Goal: Information Seeking & Learning: Find specific page/section

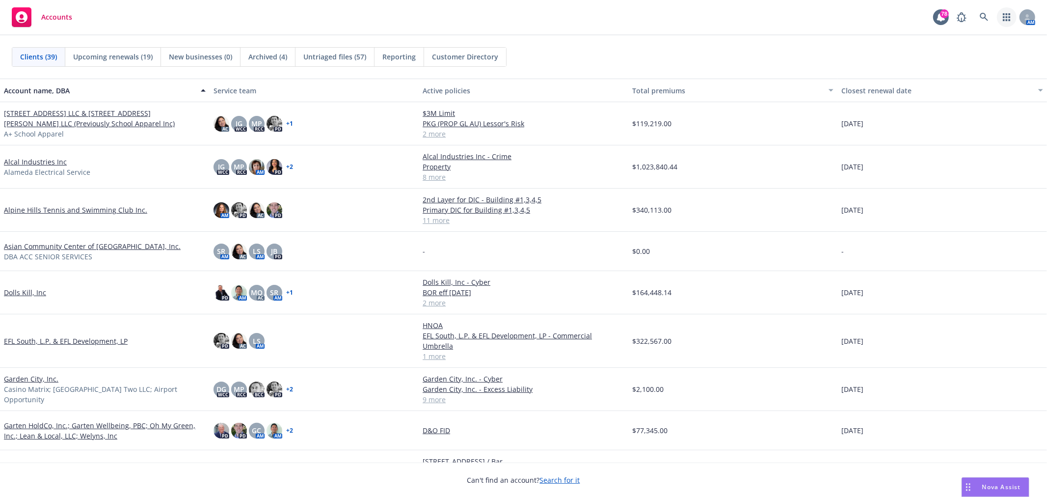
click at [1002, 18] on link "button" at bounding box center [1007, 17] width 20 height 20
click at [958, 91] on span "Trading partners" at bounding box center [946, 95] width 121 height 8
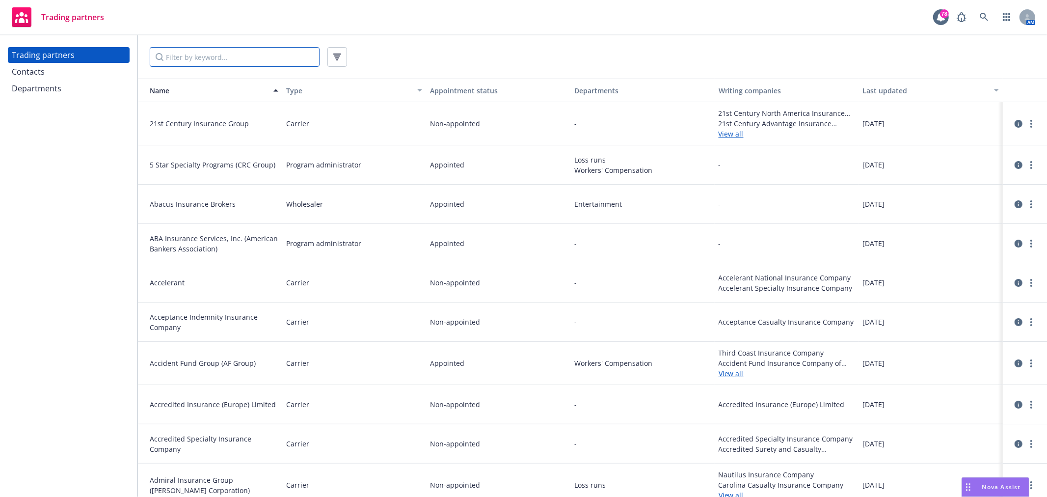
click at [262, 60] on input "Filter by keyword..." at bounding box center [235, 57] width 170 height 20
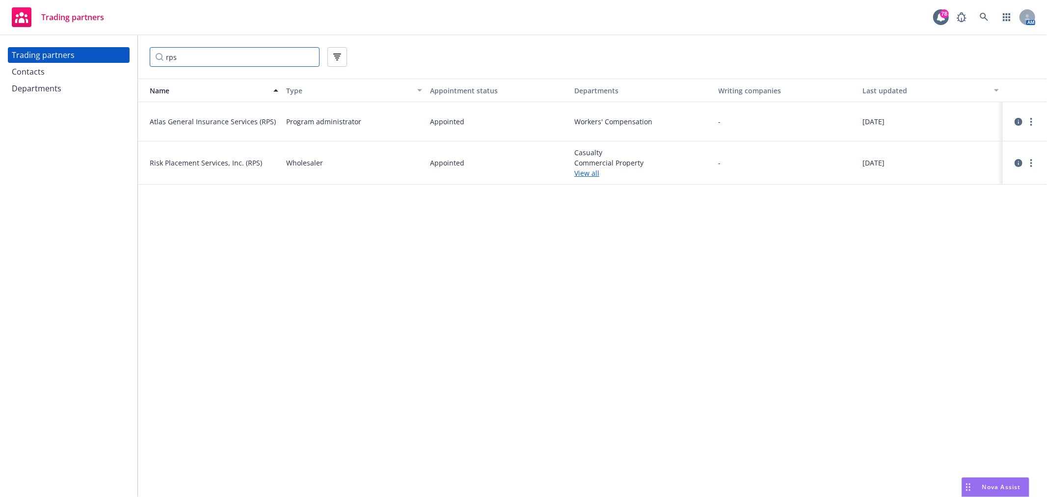
type input "rps"
click at [591, 171] on link "View all" at bounding box center [642, 173] width 136 height 10
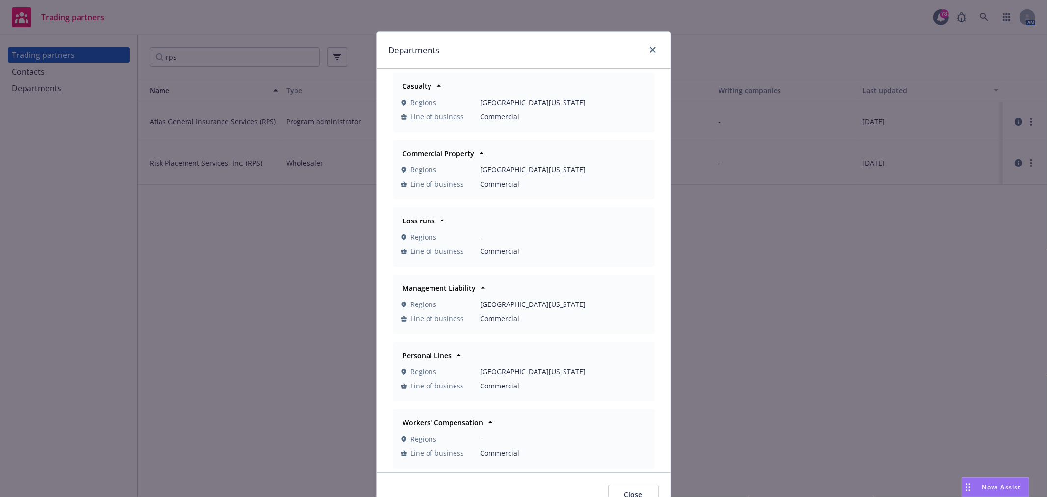
click at [651, 42] on div "Departments" at bounding box center [523, 50] width 293 height 37
click at [637, 56] on div "Departments" at bounding box center [523, 50] width 293 height 37
click at [70, 76] on div "Departments Casualty Regions Northern California Line of business Commercial Co…" at bounding box center [523, 248] width 1047 height 497
click at [650, 51] on icon "close" at bounding box center [653, 50] width 6 height 6
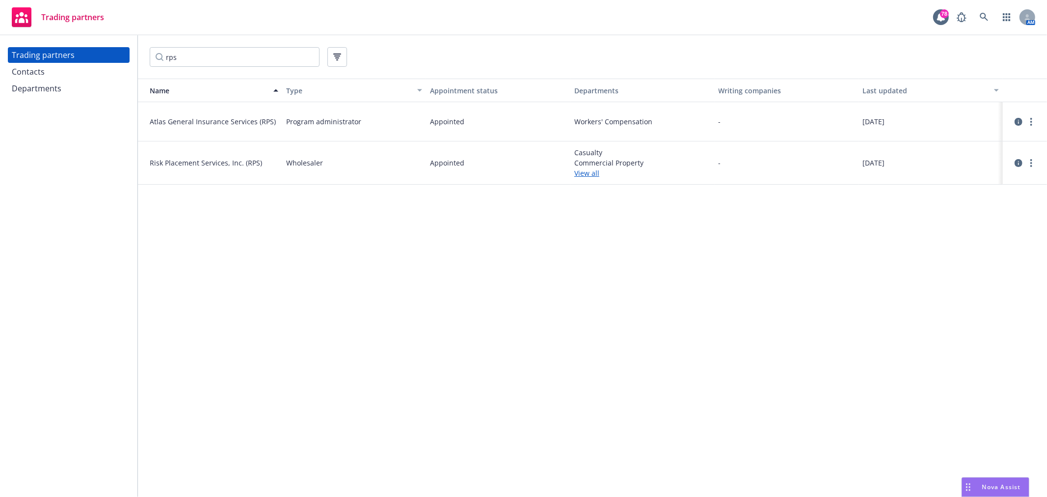
click at [101, 74] on div "Contacts" at bounding box center [69, 72] width 114 height 16
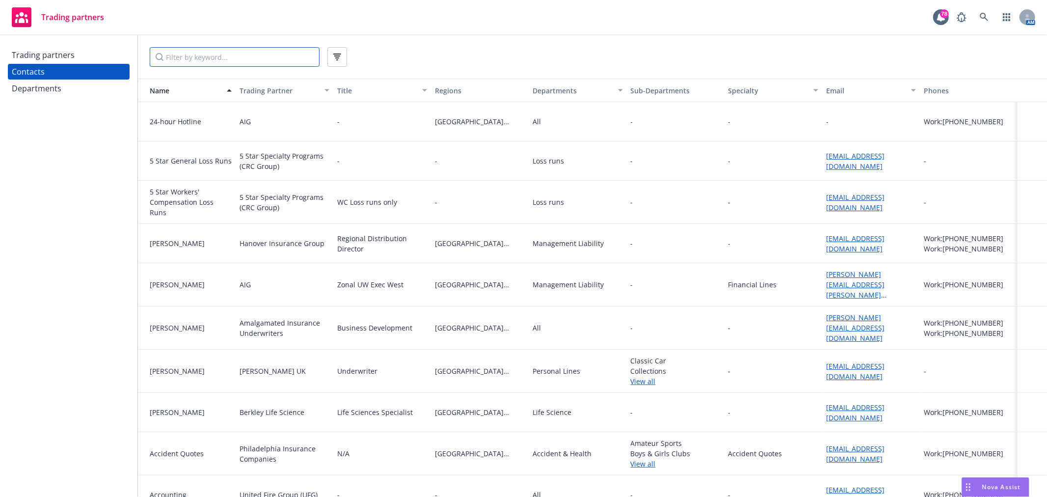
click at [184, 57] on input "Filter by keyword..." at bounding box center [235, 57] width 170 height 20
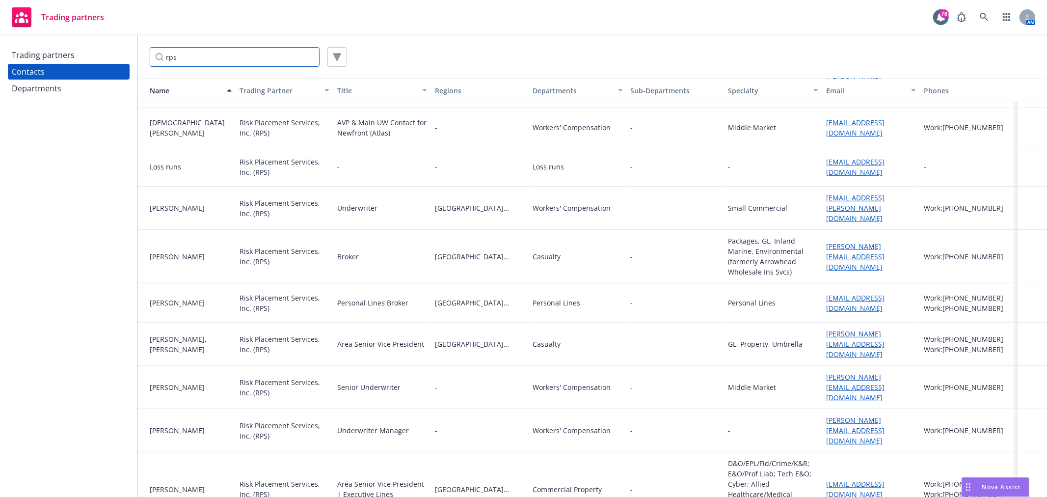
scroll to position [234, 0]
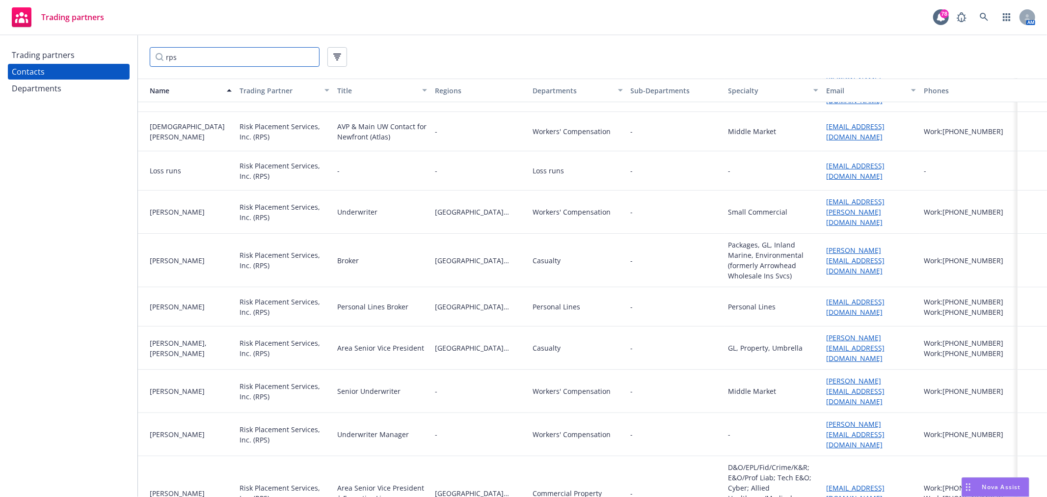
type input "rps"
click at [860, 333] on link "Robbie_Clemente@rpsins.com" at bounding box center [855, 348] width 58 height 30
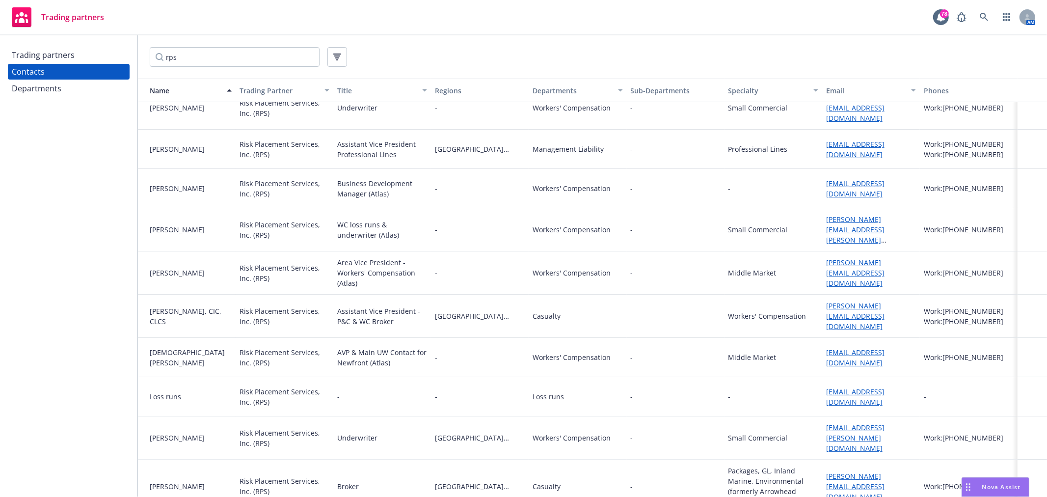
scroll to position [0, 0]
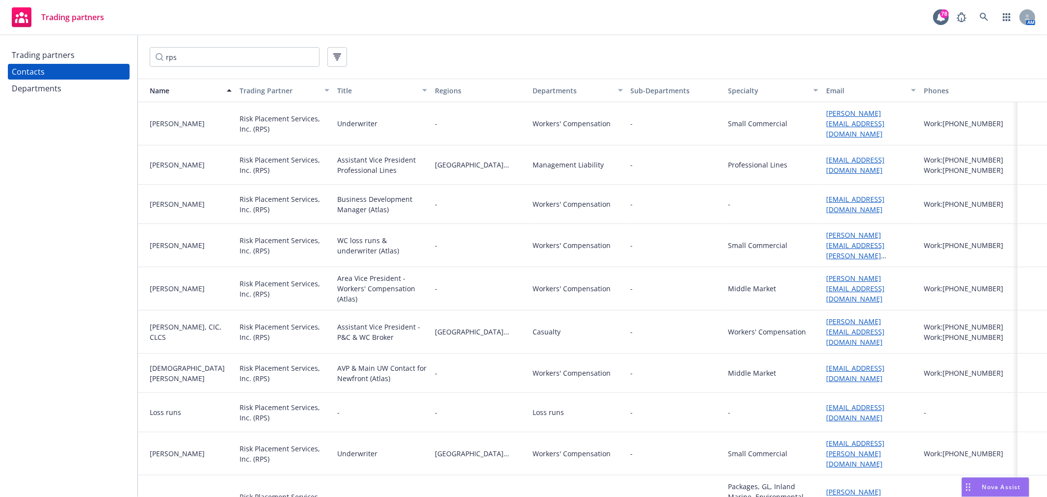
click at [884, 160] on link "Dan_Mulligan@rpsins.com" at bounding box center [855, 165] width 58 height 20
click at [1014, 485] on span "Nova Assist" at bounding box center [1001, 486] width 39 height 8
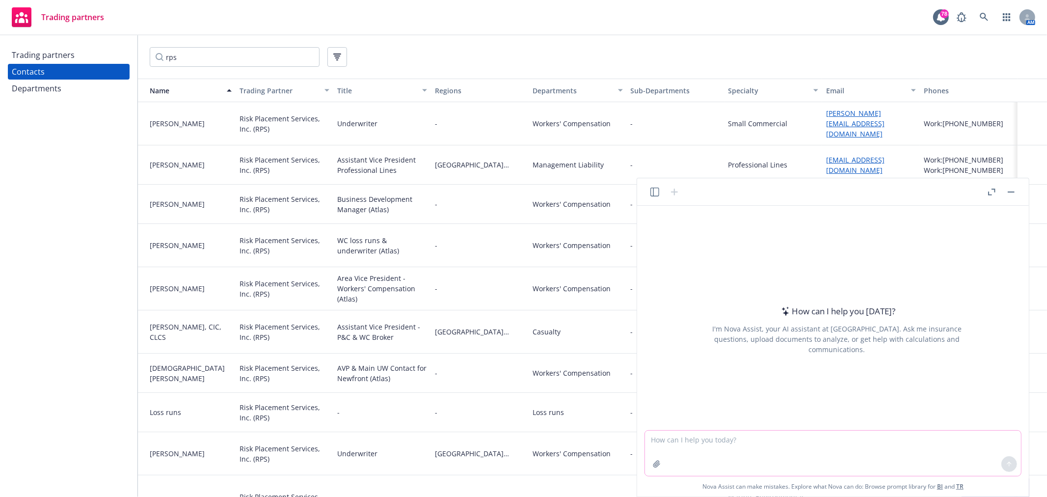
click at [723, 445] on textarea at bounding box center [833, 452] width 376 height 45
paste textarea "I need assistance and would appreciate if someone step in to help me make send …"
type textarea "Can you help me rewrite the following email in a more cohesive and clear format…"
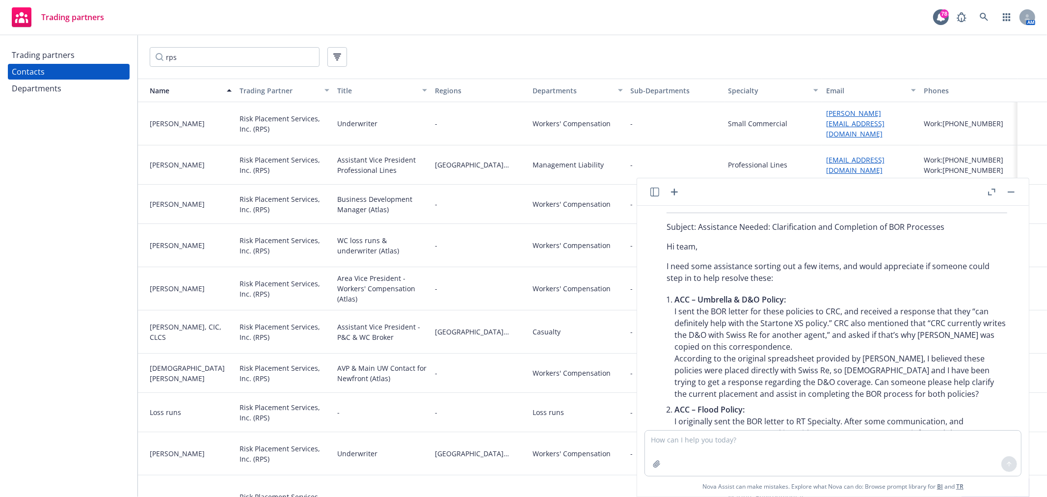
scroll to position [249, 0]
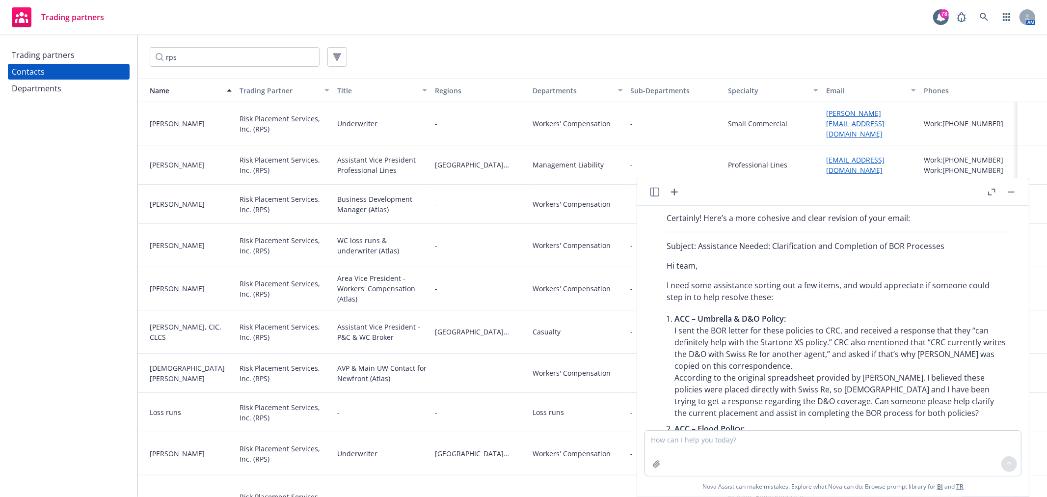
click at [783, 293] on p "I need some assistance sorting out a few items, and would appreciate if someone…" at bounding box center [836, 291] width 341 height 24
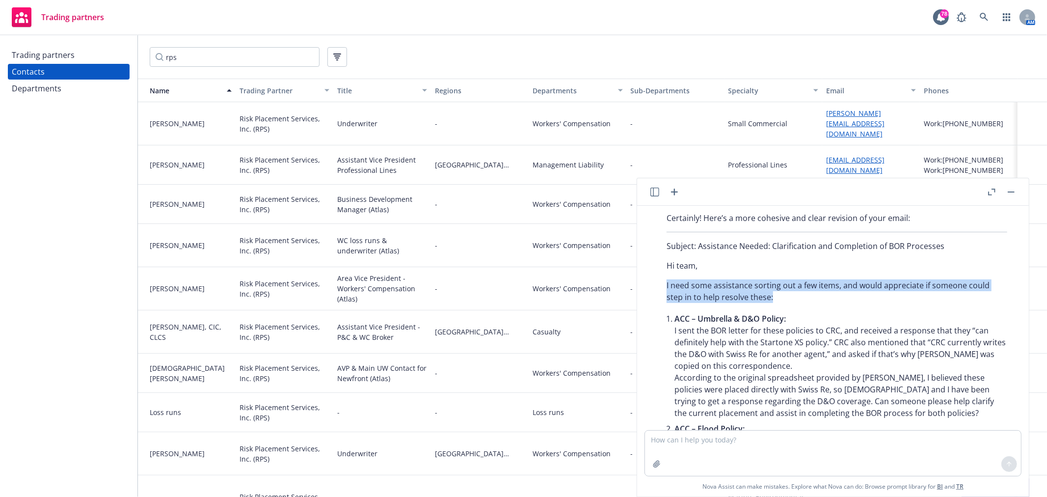
drag, startPoint x: 772, startPoint y: 295, endPoint x: 655, endPoint y: 284, distance: 117.8
click at [655, 284] on div "Certainly! Here’s a more cohesive and clear revision of your email: Subject: As…" at bounding box center [837, 389] width 376 height 362
copy p "I need some assistance sorting out a few items, and would appreciate if someone…"
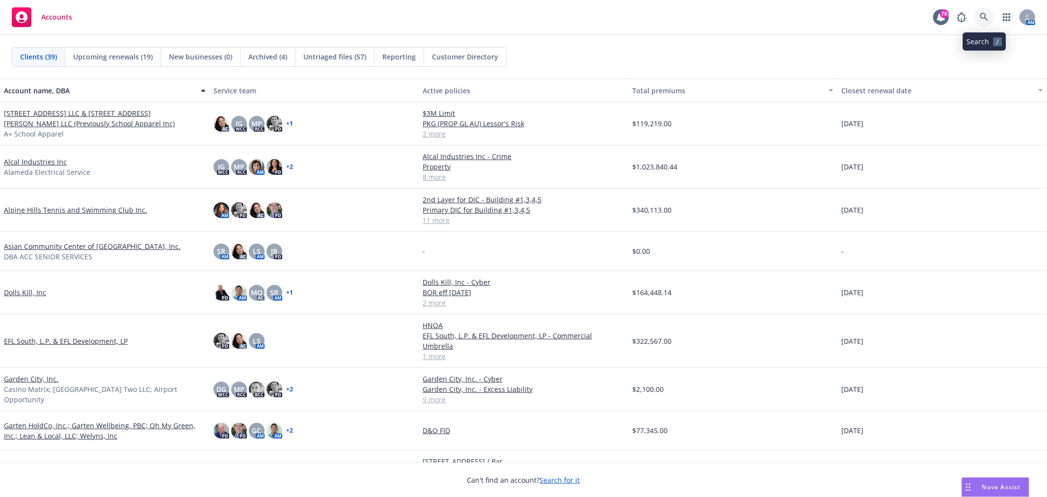
click at [982, 14] on icon at bounding box center [983, 17] width 9 height 9
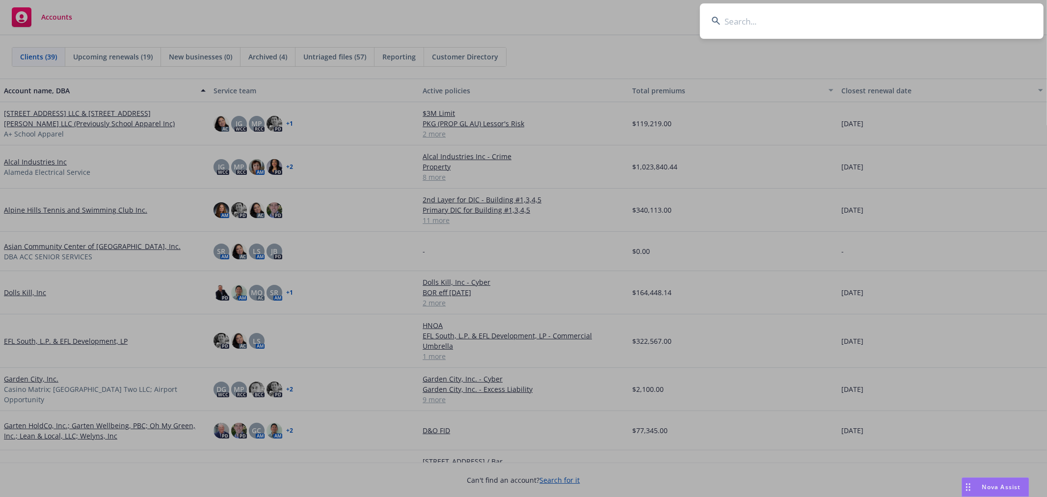
click at [820, 21] on input at bounding box center [871, 20] width 343 height 35
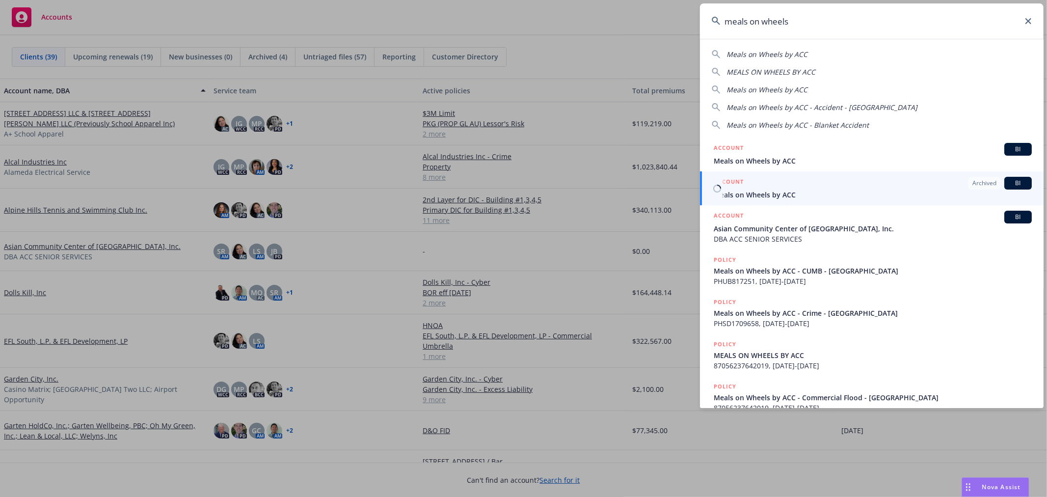
type input "meals on wheels"
click at [766, 185] on div "ACCOUNT Archived BI" at bounding box center [872, 183] width 318 height 13
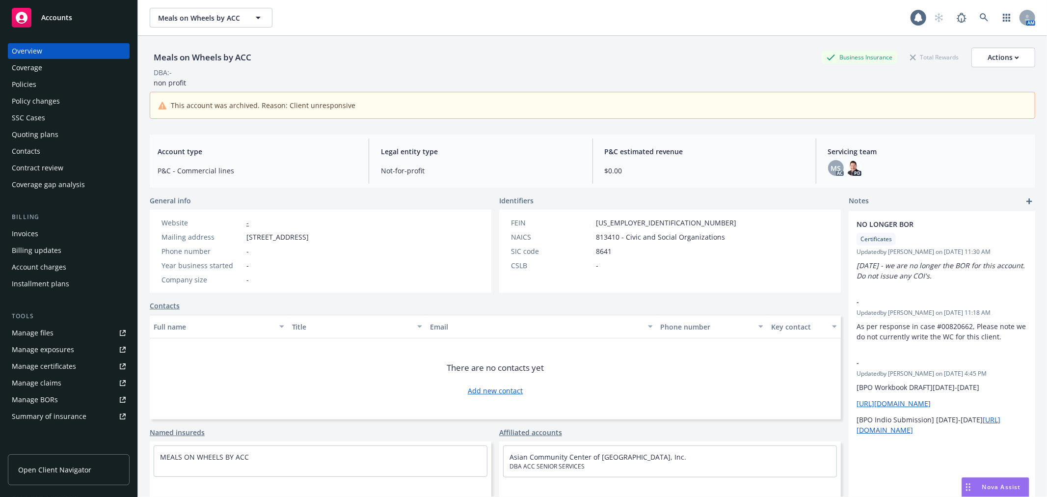
click at [44, 79] on div "Policies" at bounding box center [69, 85] width 114 height 16
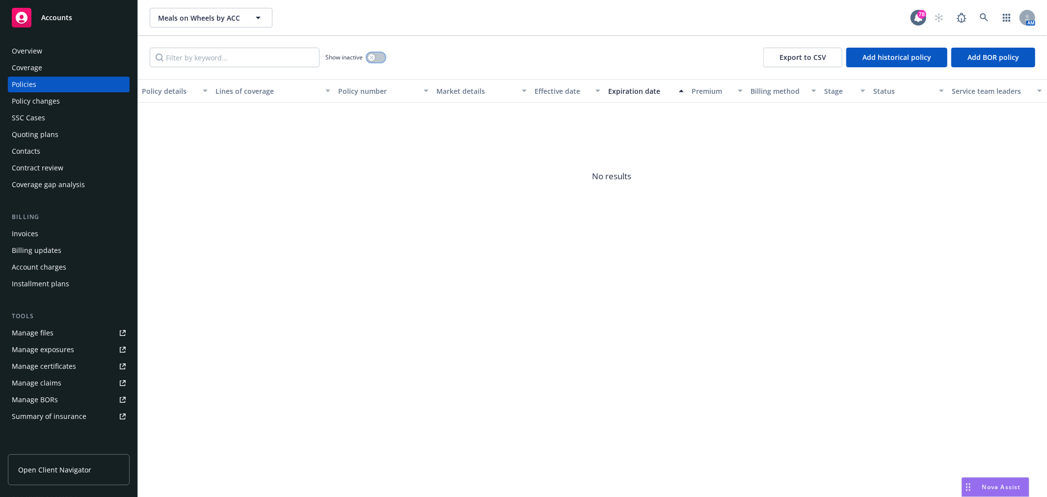
click at [383, 55] on button "button" at bounding box center [376, 58] width 19 height 10
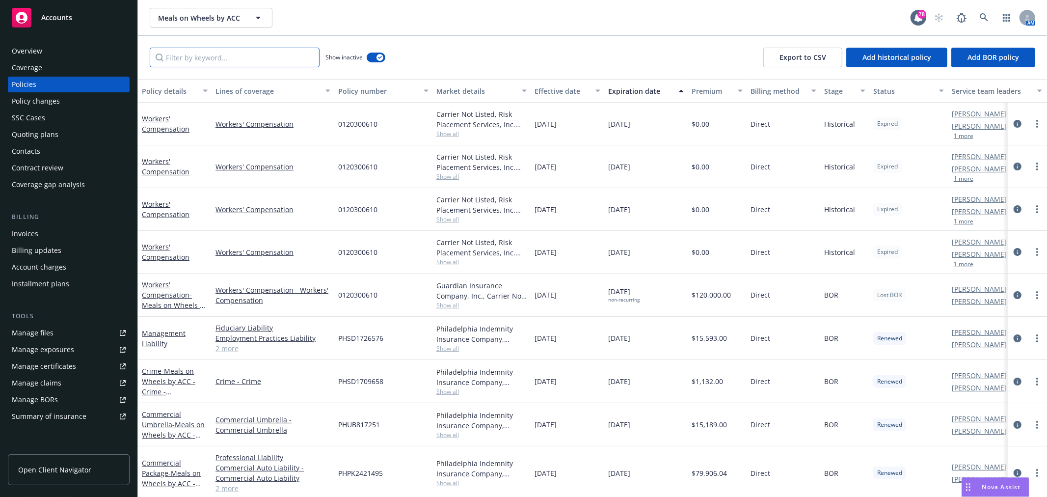
click at [239, 61] on input "Filter by keyword..." at bounding box center [235, 58] width 170 height 20
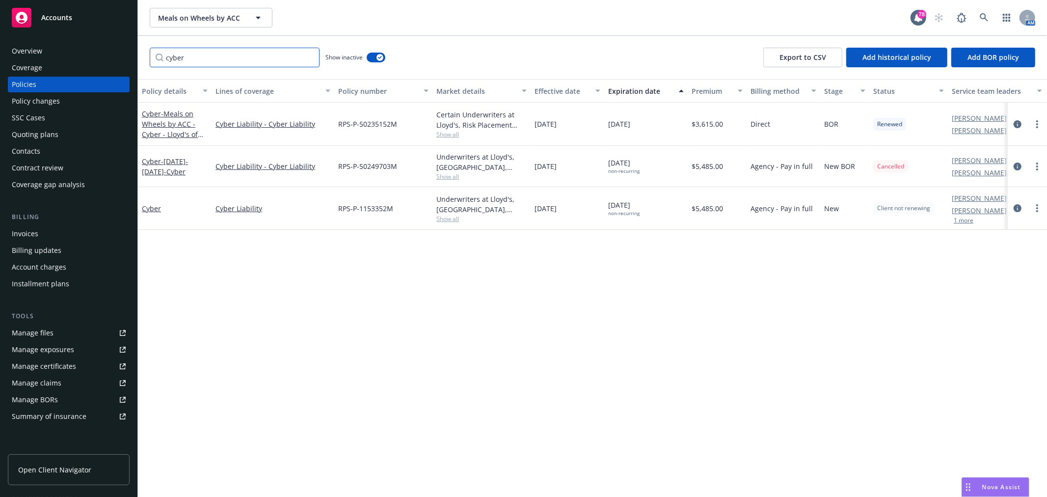
type input "cyber"
click at [449, 132] on span "Show all" at bounding box center [481, 134] width 90 height 8
click at [655, 313] on div "Policy details Lines of coverage Policy number Market details Effective date Ex…" at bounding box center [592, 288] width 909 height 418
click at [155, 207] on link "Cyber" at bounding box center [151, 208] width 19 height 9
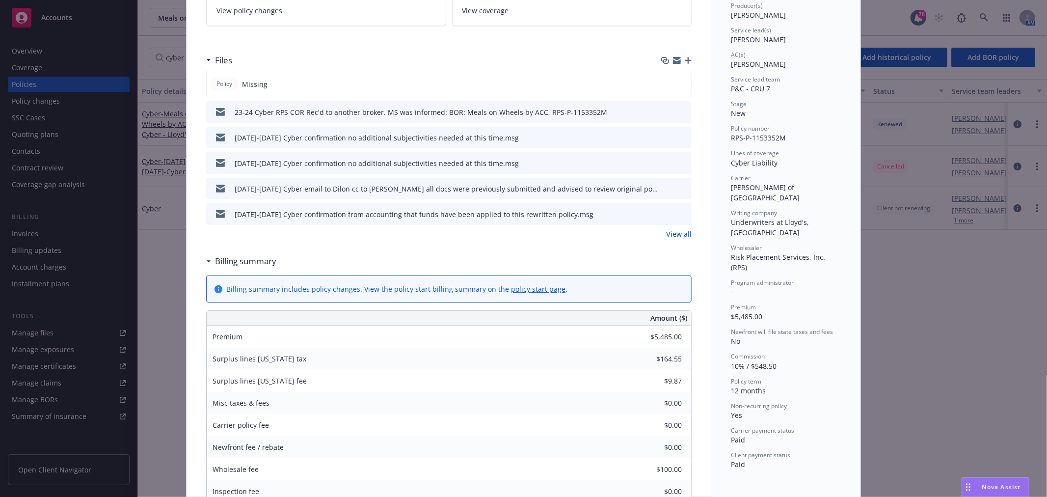
scroll to position [272, 0]
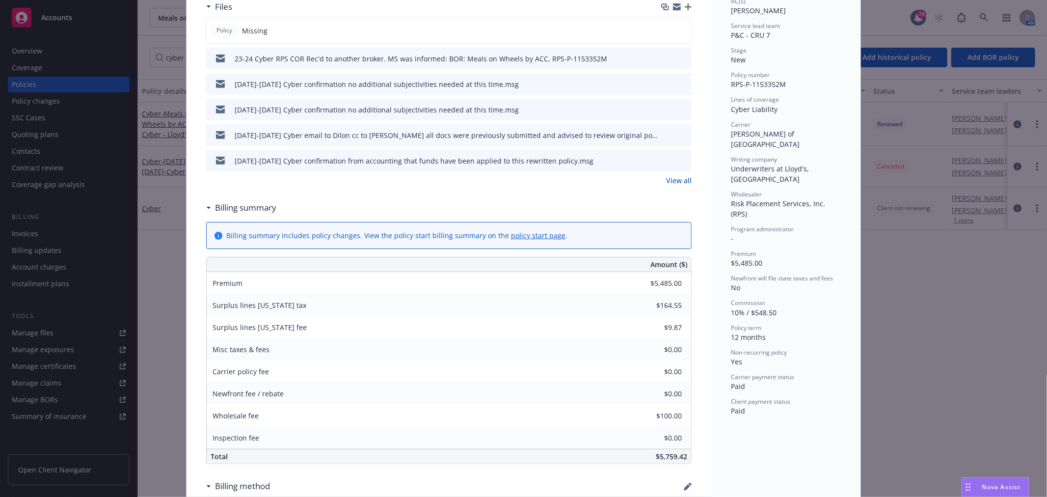
click at [673, 178] on link "View all" at bounding box center [679, 180] width 26 height 10
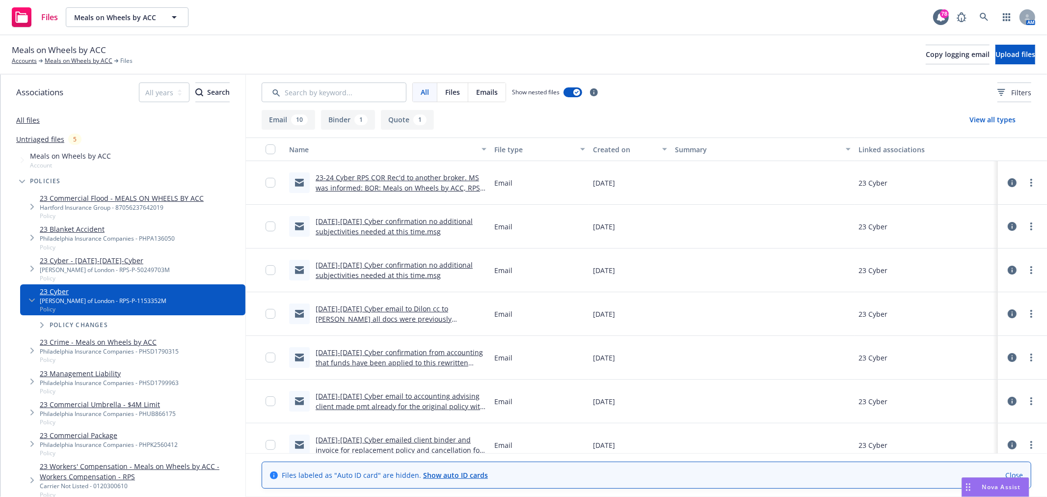
click at [454, 187] on link "23-24 Cyber RPS COR Rec'd to another broker. MS was informed: BOR: Meals on Whe…" at bounding box center [399, 188] width 167 height 30
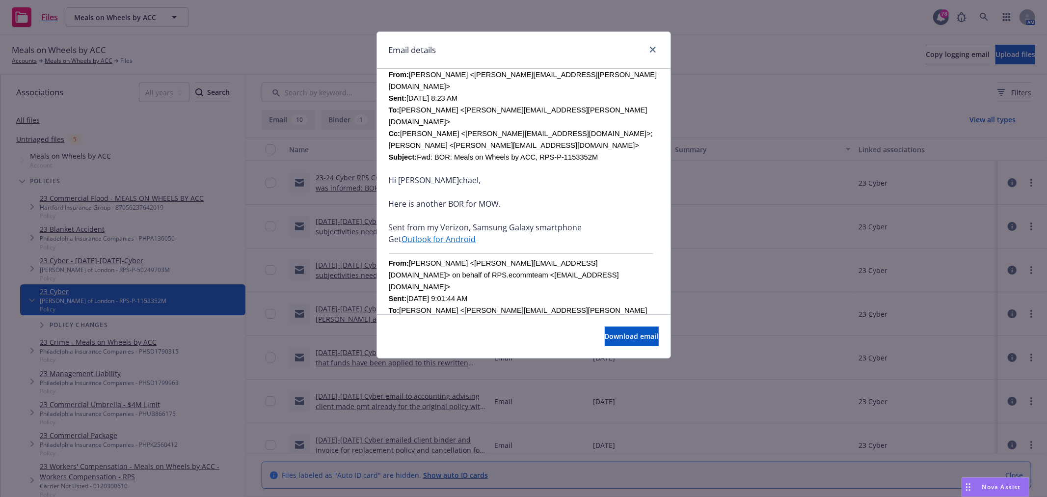
scroll to position [349, 0]
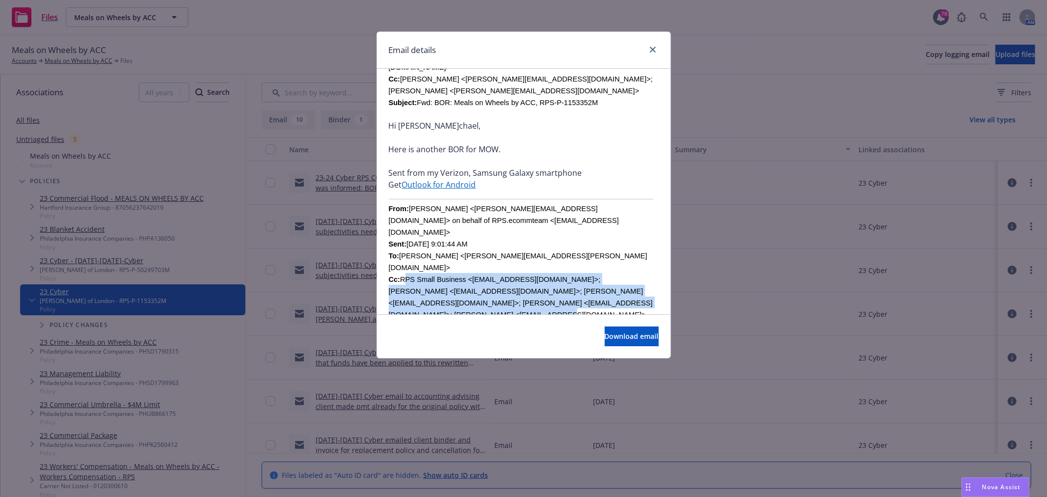
drag, startPoint x: 606, startPoint y: 256, endPoint x: 400, endPoint y: 238, distance: 206.5
click at [400, 238] on div "From: Kevin Perez <Kevin_Perez@rpsins.com> on behalf of RPS.ecommteam <RPS.ecom…" at bounding box center [524, 272] width 270 height 141
copy font "RPS Small Business <system@rpssmallbusiness.com>; Bruce Czachor <Bruce_Czachor@…"
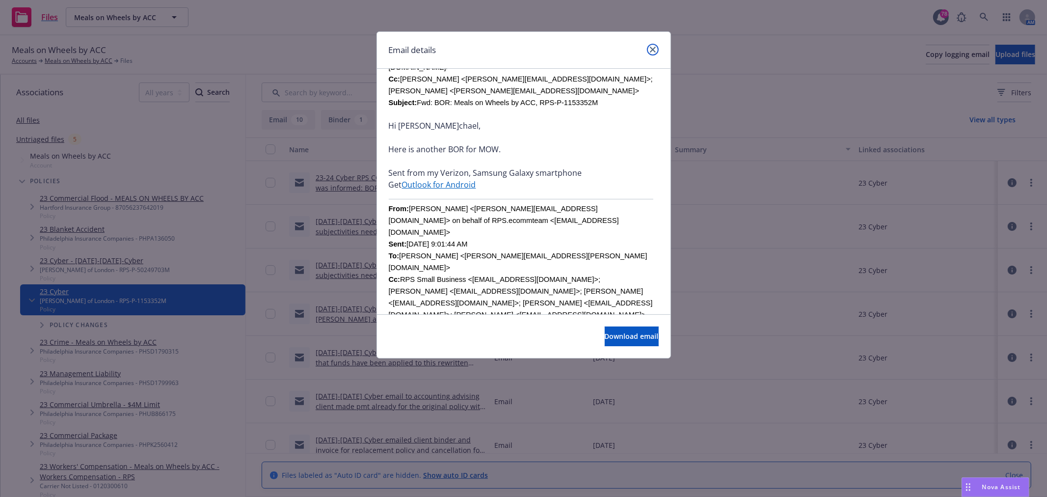
click at [650, 52] on icon "close" at bounding box center [653, 50] width 6 height 6
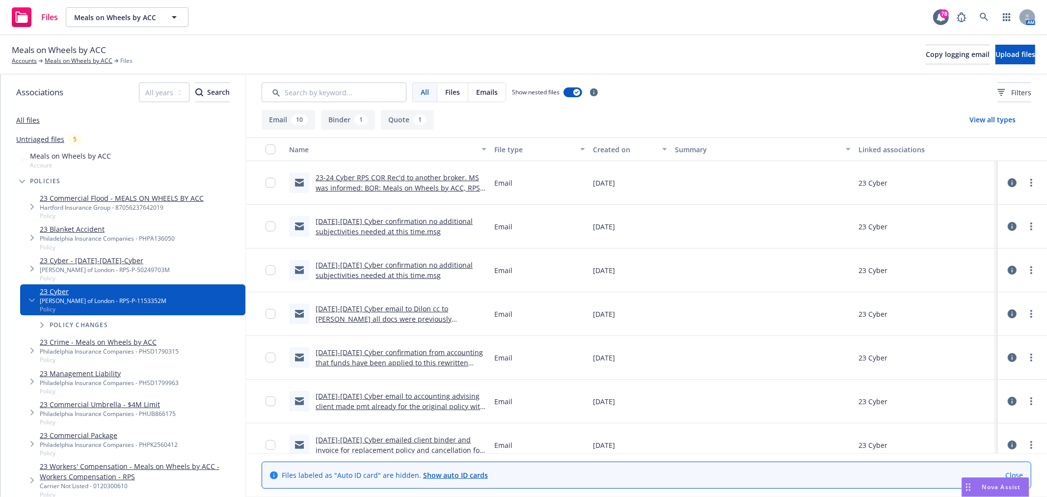
click at [450, 319] on link "[DATE]-[DATE] Cyber email to Dilon cc to [PERSON_NAME] all docs were previously…" at bounding box center [400, 324] width 168 height 40
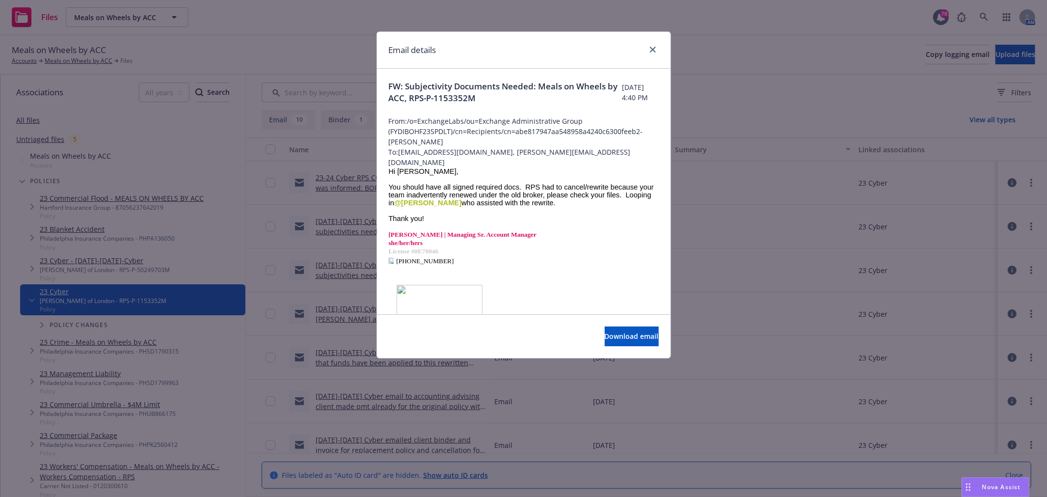
click at [574, 156] on span "To: Dilon_behrs@rpsins.com, Bruce_Czachor@rpsins.com" at bounding box center [524, 157] width 270 height 21
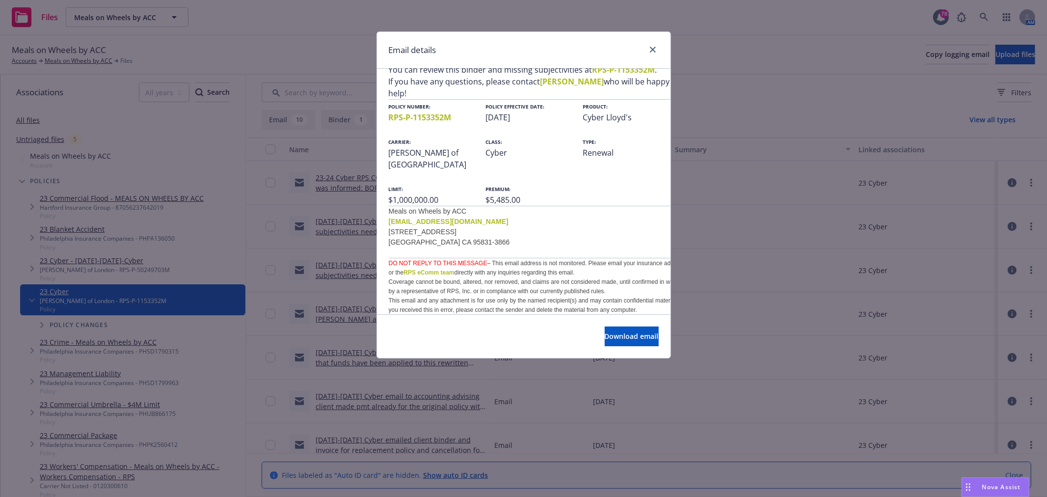
scroll to position [591, 0]
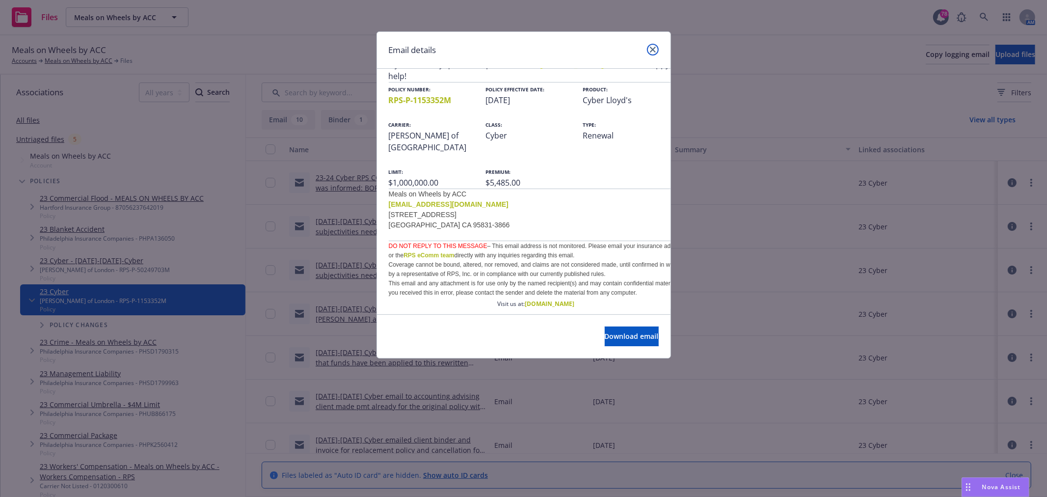
click at [654, 52] on link "close" at bounding box center [653, 50] width 12 height 12
